Goal: Find specific page/section: Find specific page/section

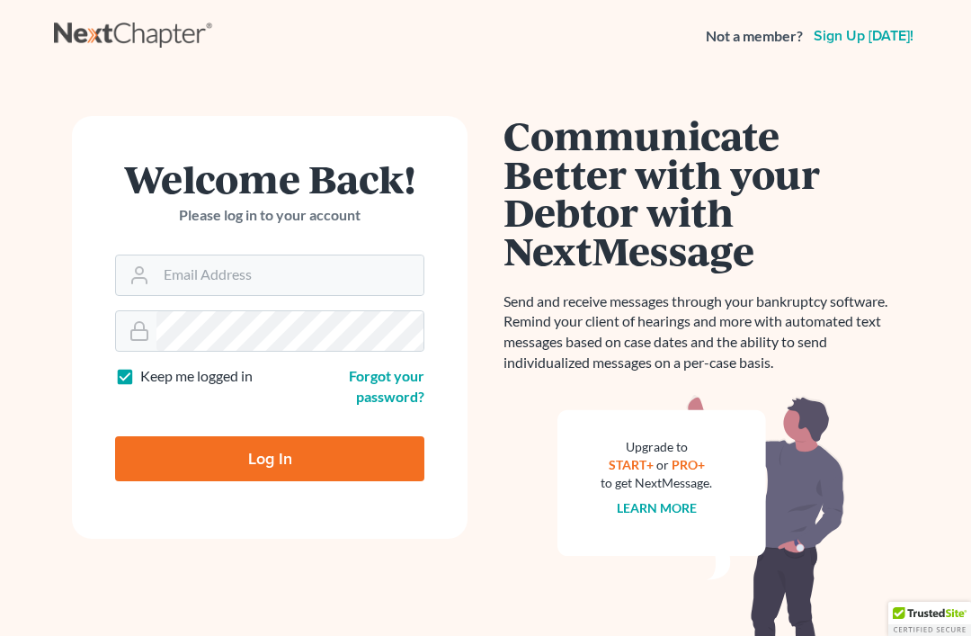
click at [376, 272] on input "Email Address" at bounding box center [289, 275] width 267 height 40
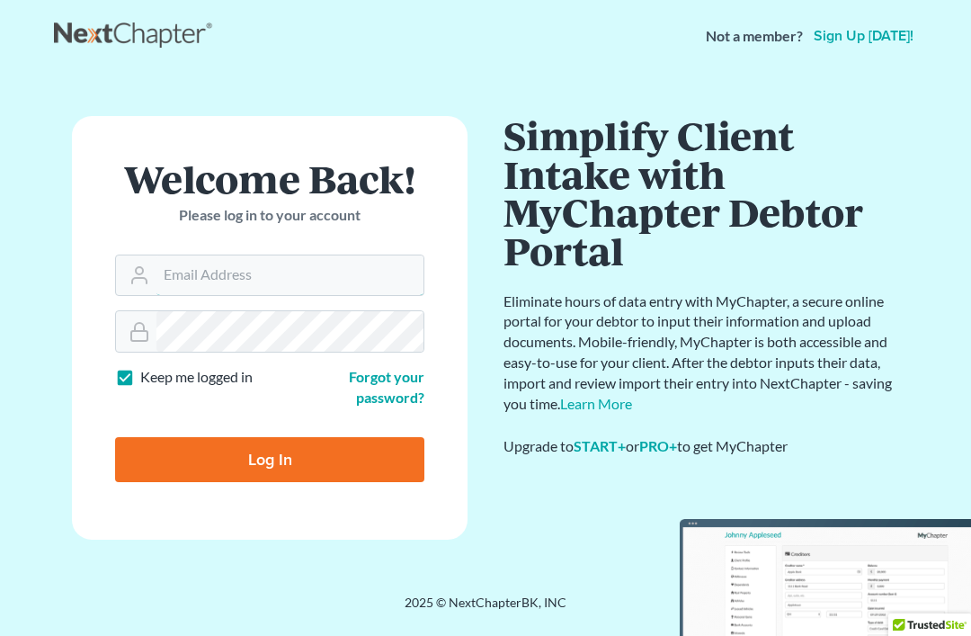
type input "[EMAIL_ADDRESS][DOMAIN_NAME]"
click at [270, 458] on input "Log In" at bounding box center [269, 459] width 309 height 45
type input "Thinking..."
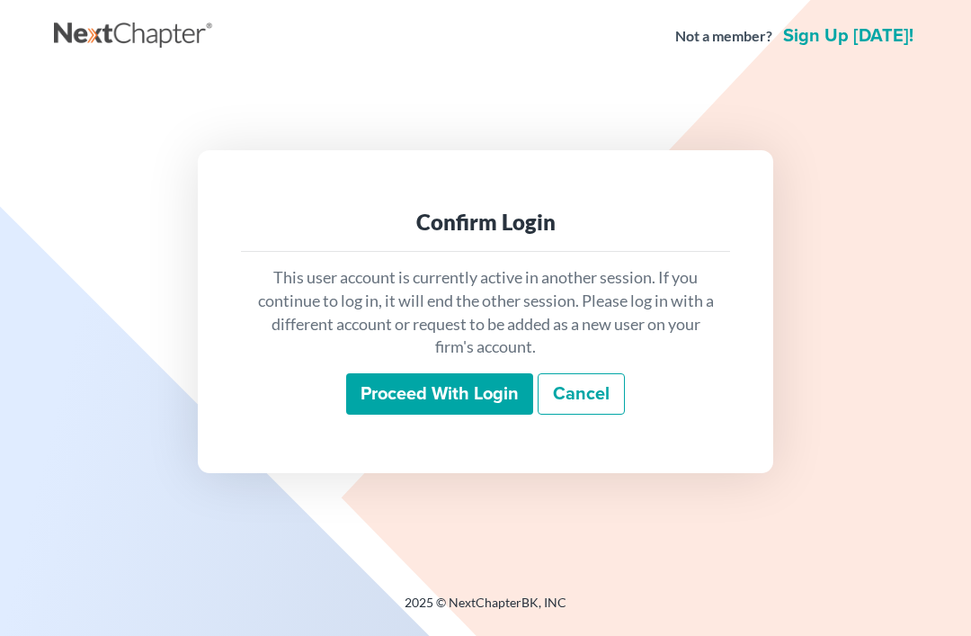
click at [483, 415] on input "Proceed with login" at bounding box center [439, 393] width 187 height 41
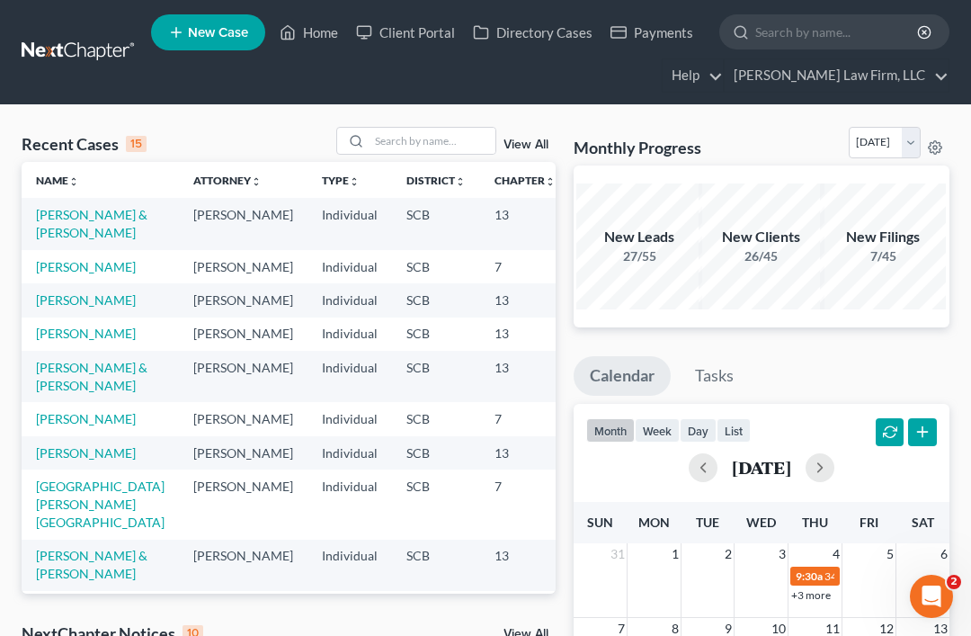
click at [424, 37] on link "Client Portal" at bounding box center [405, 32] width 117 height 32
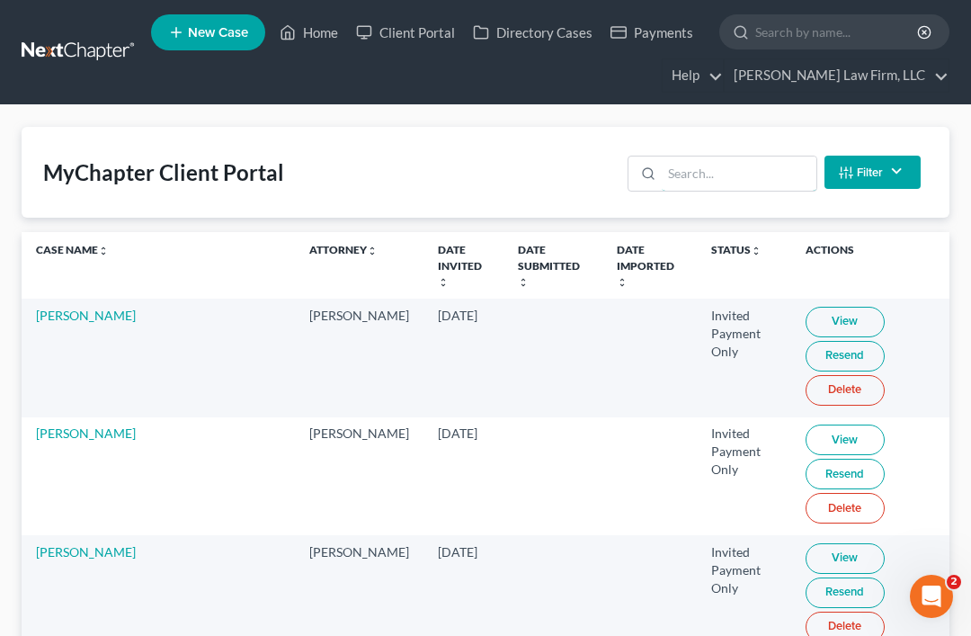
click at [764, 177] on input "search" at bounding box center [739, 173] width 154 height 34
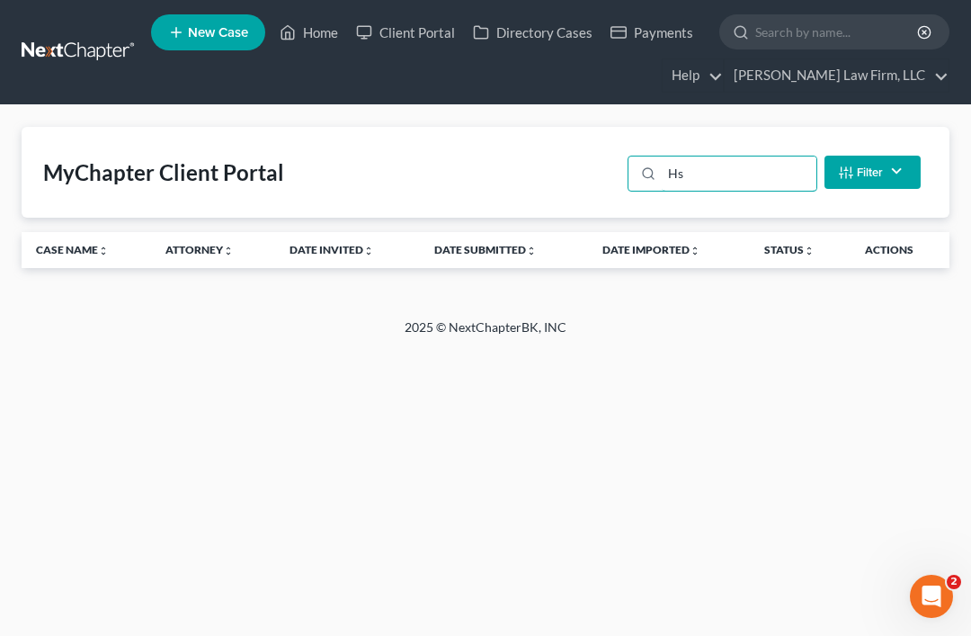
type input "H"
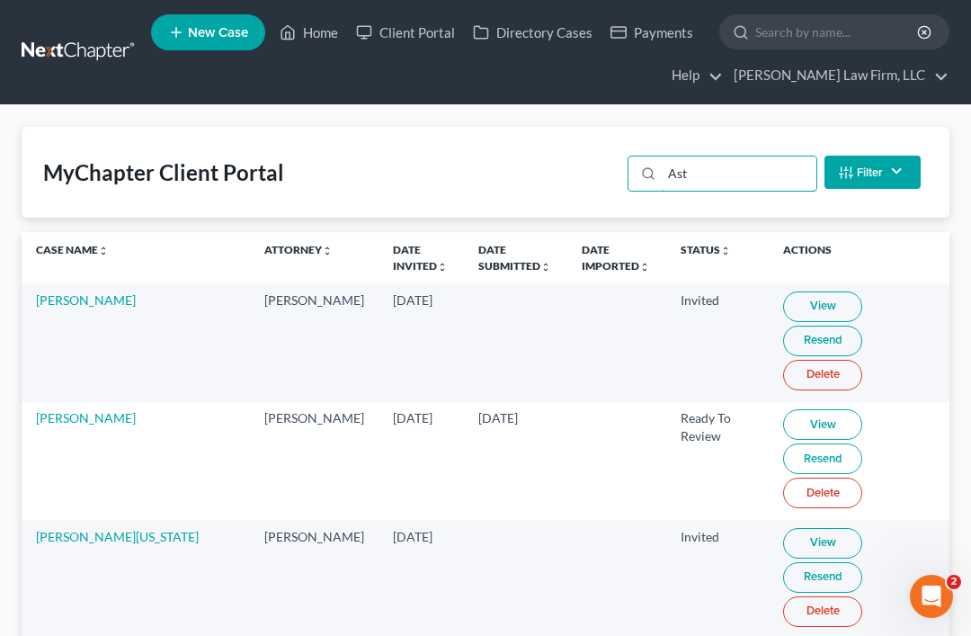
type input "As"
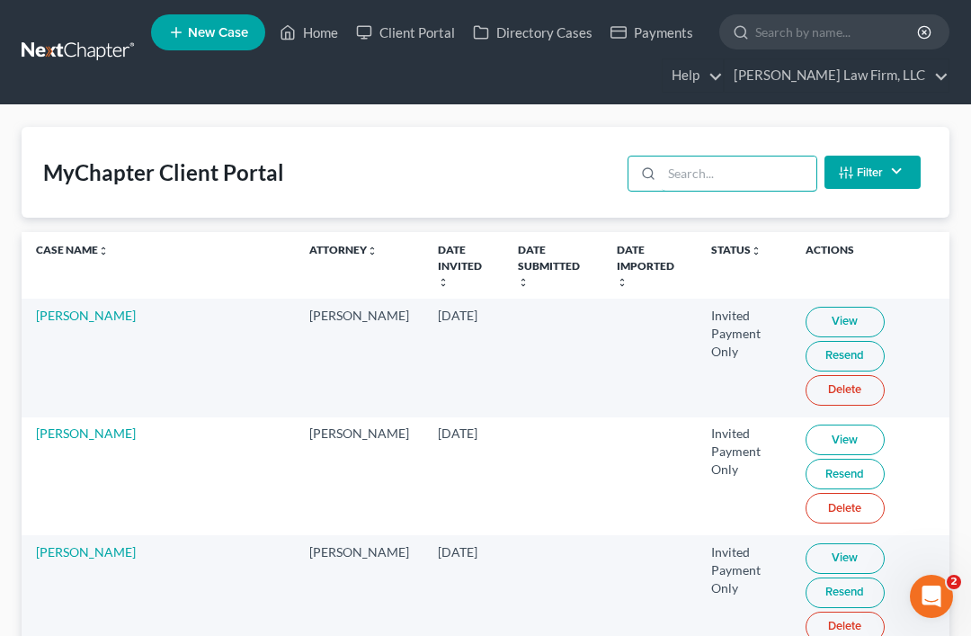
click at [737, 183] on input "search" at bounding box center [739, 173] width 154 height 34
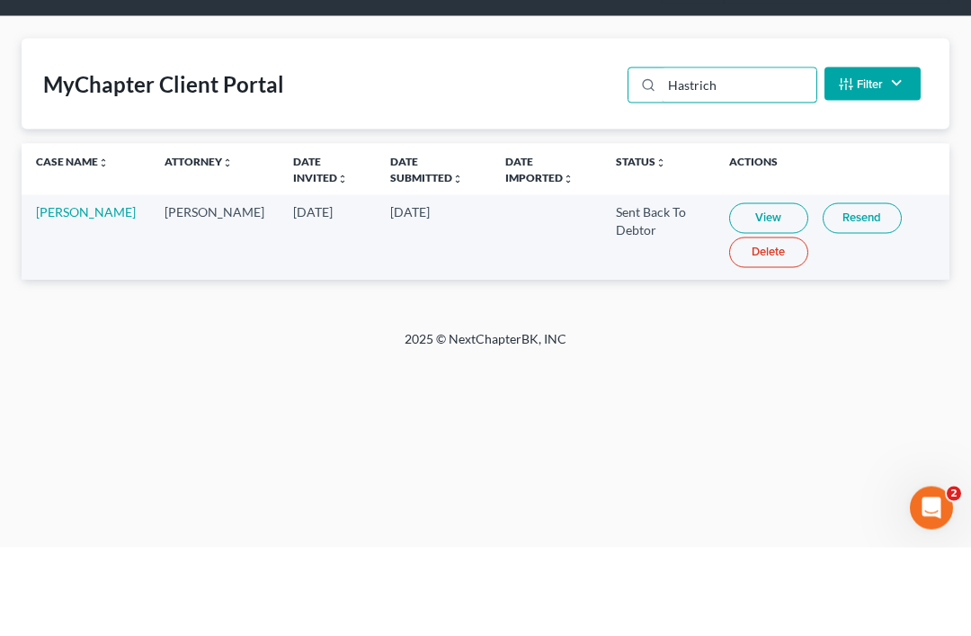
type input "Hastrich"
click at [738, 291] on link "View" at bounding box center [768, 306] width 79 height 31
